Goal: Task Accomplishment & Management: Manage account settings

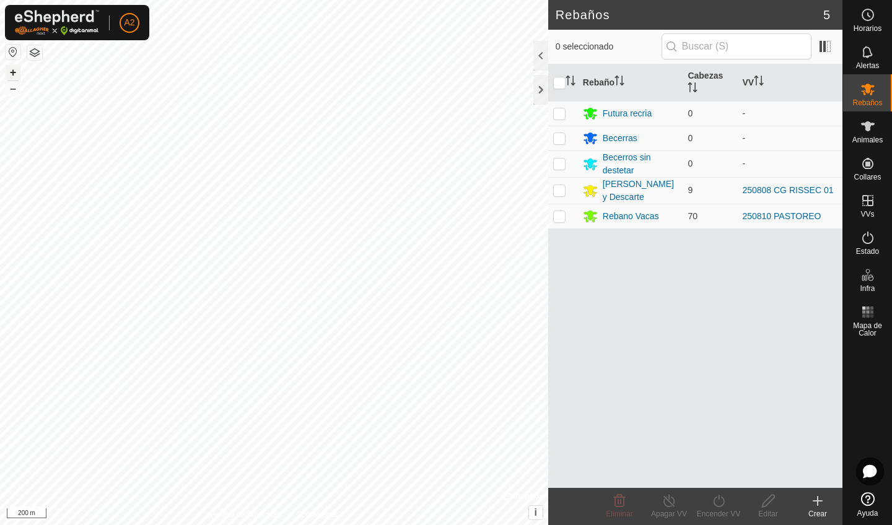
click at [19, 66] on button "+" at bounding box center [13, 72] width 15 height 15
click at [18, 67] on button "+" at bounding box center [13, 72] width 15 height 15
click at [17, 73] on button "+" at bounding box center [13, 72] width 15 height 15
click at [40, 58] on button "button" at bounding box center [34, 52] width 15 height 15
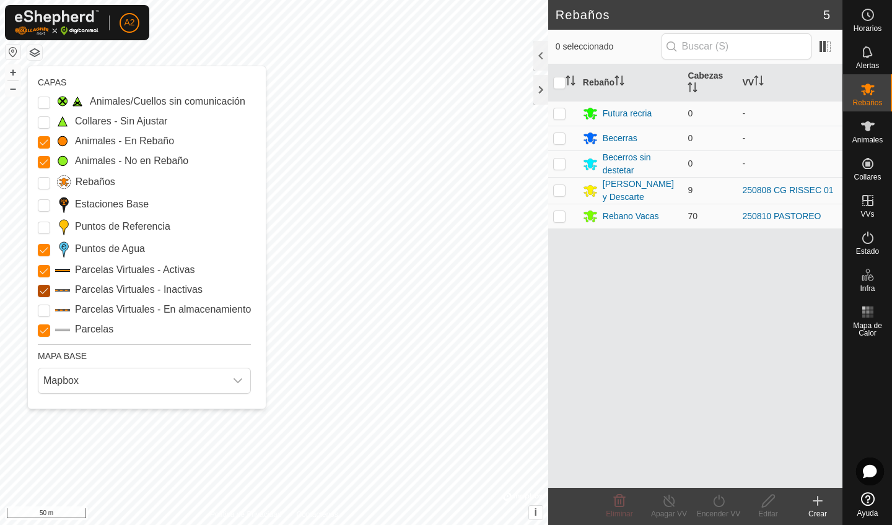
click at [47, 296] on Inactive "Parcelas Virtuales - Inactivas" at bounding box center [44, 291] width 12 height 12
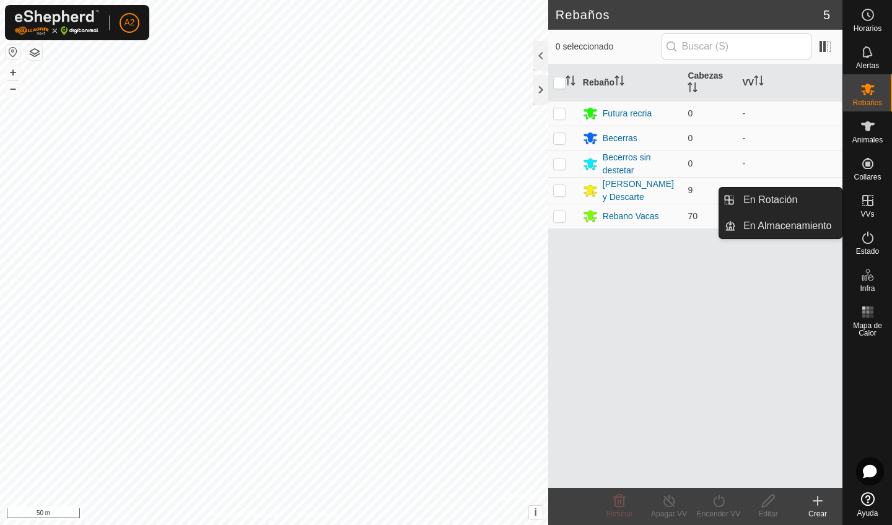
click at [742, 207] on icon at bounding box center [867, 200] width 15 height 15
click at [742, 199] on link "En Rotación" at bounding box center [789, 200] width 106 height 25
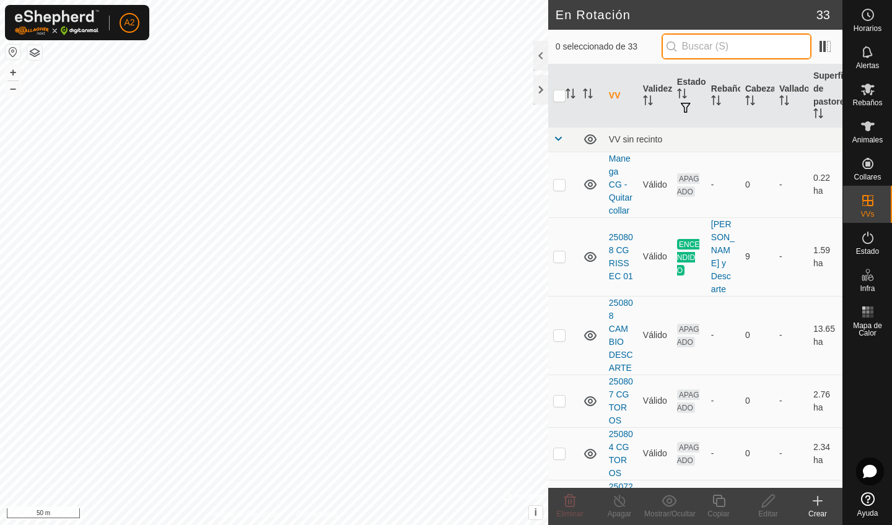
click at [742, 50] on input "text" at bounding box center [736, 46] width 150 height 26
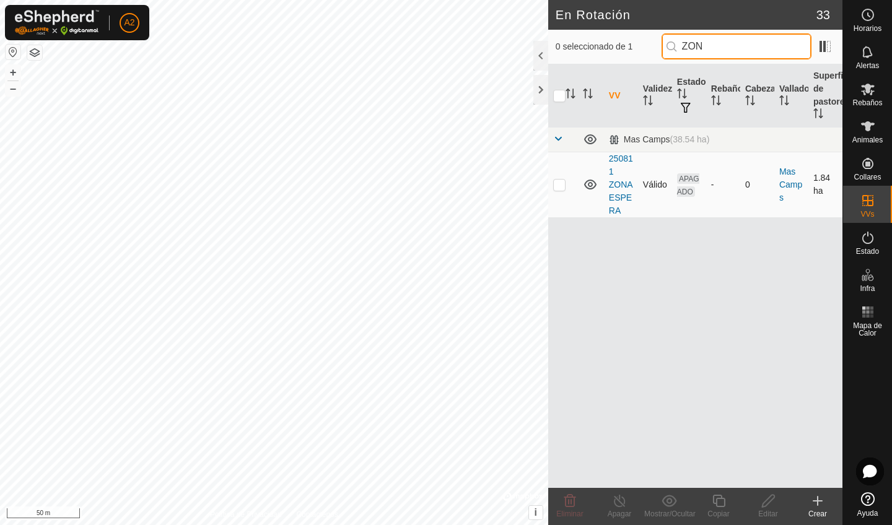
type input "ZON"
click at [557, 188] on p-checkbox at bounding box center [559, 185] width 12 height 10
checkbox input "true"
click at [742, 512] on div "Editar" at bounding box center [768, 513] width 50 height 11
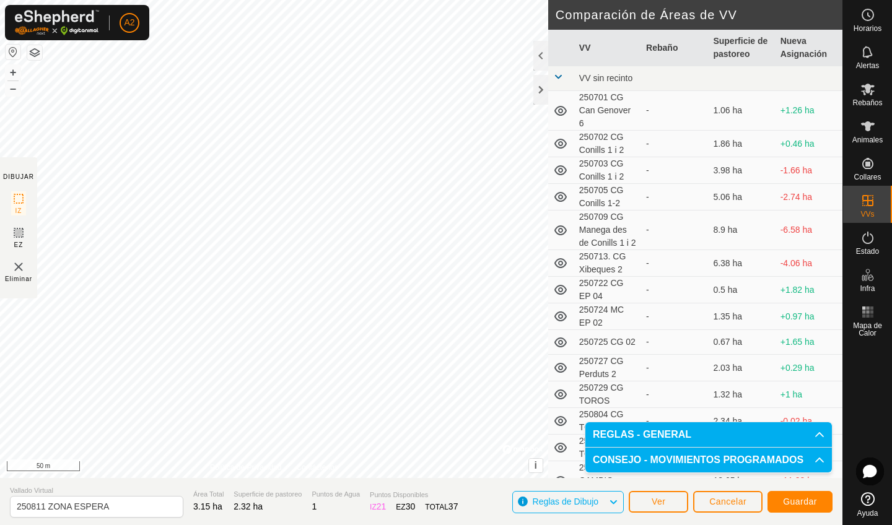
click at [742, 504] on span "Guardar" at bounding box center [800, 502] width 34 height 10
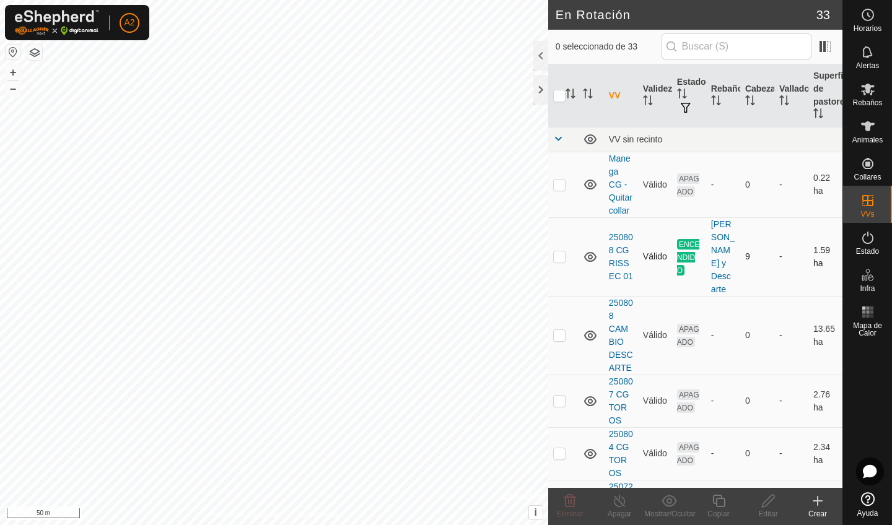
click at [556, 260] on p-checkbox at bounding box center [559, 256] width 12 height 10
checkbox input "false"
click at [653, 391] on td "Válido" at bounding box center [655, 401] width 34 height 53
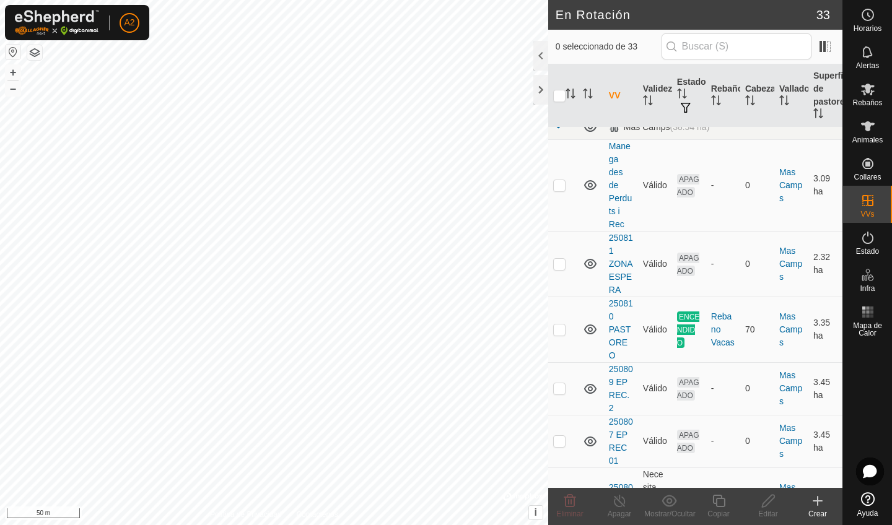
scroll to position [1358, 0]
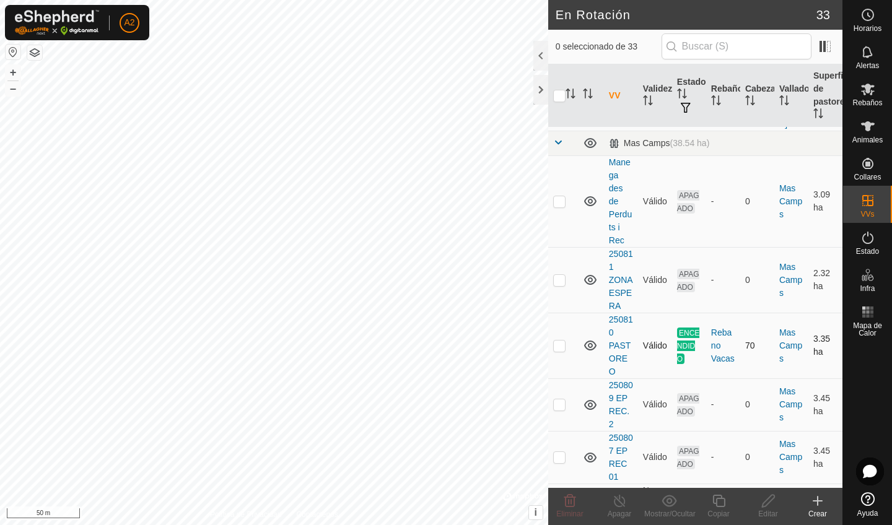
click at [559, 341] on p-checkbox at bounding box center [559, 346] width 12 height 10
checkbox input "true"
click at [725, 505] on icon at bounding box center [718, 501] width 12 height 12
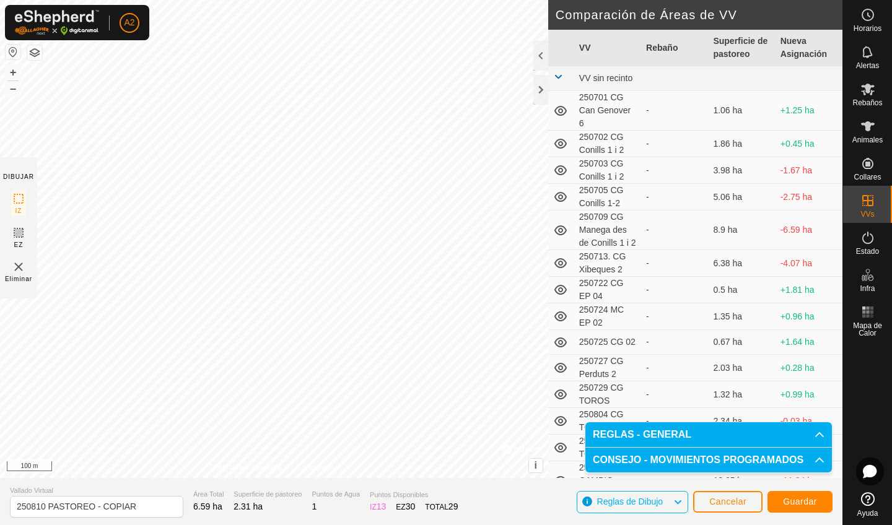
click at [742, 503] on span "Guardar" at bounding box center [800, 502] width 34 height 10
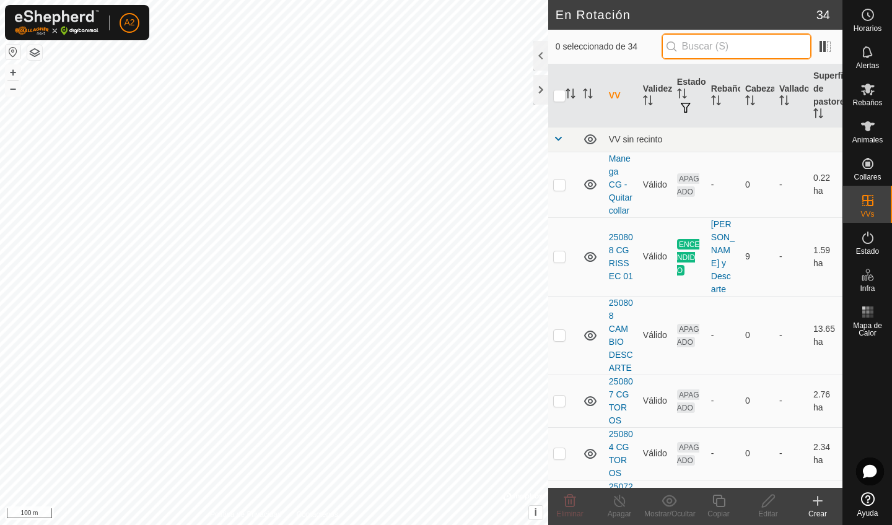
click at [742, 55] on input "text" at bounding box center [736, 46] width 150 height 26
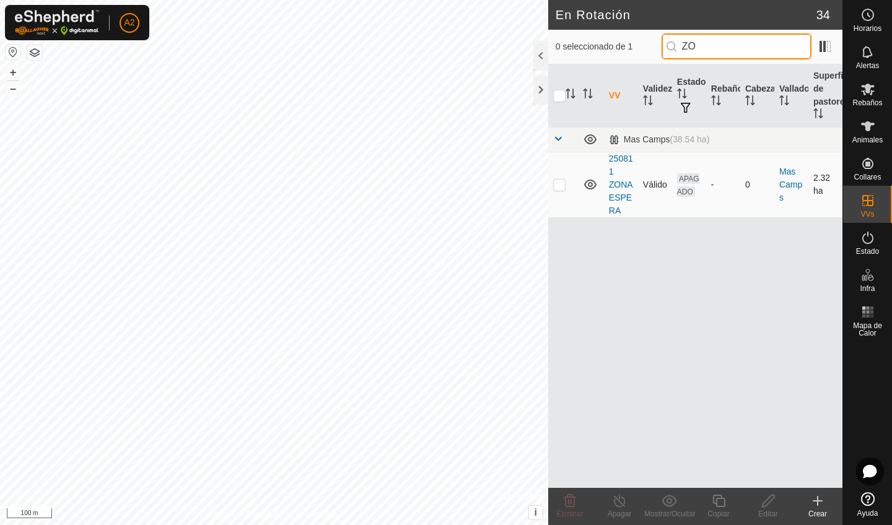
type input "ZO"
click at [562, 184] on p-checkbox at bounding box center [559, 185] width 12 height 10
checkbox input "true"
